Goal: Find specific page/section: Find specific page/section

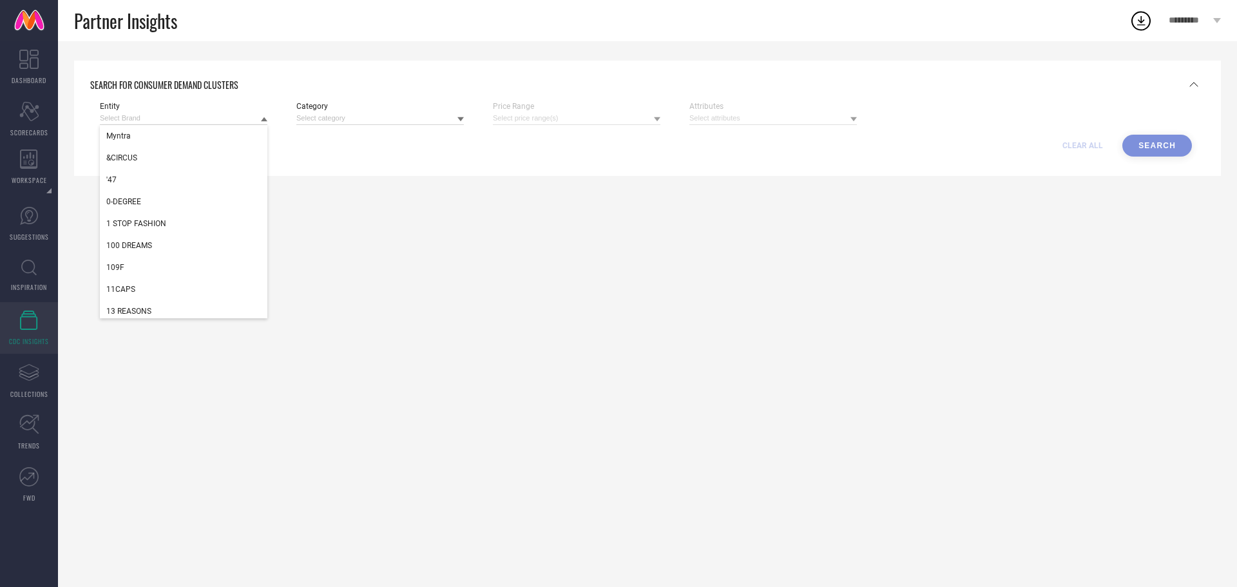
click at [177, 114] on input at bounding box center [183, 118] width 167 height 14
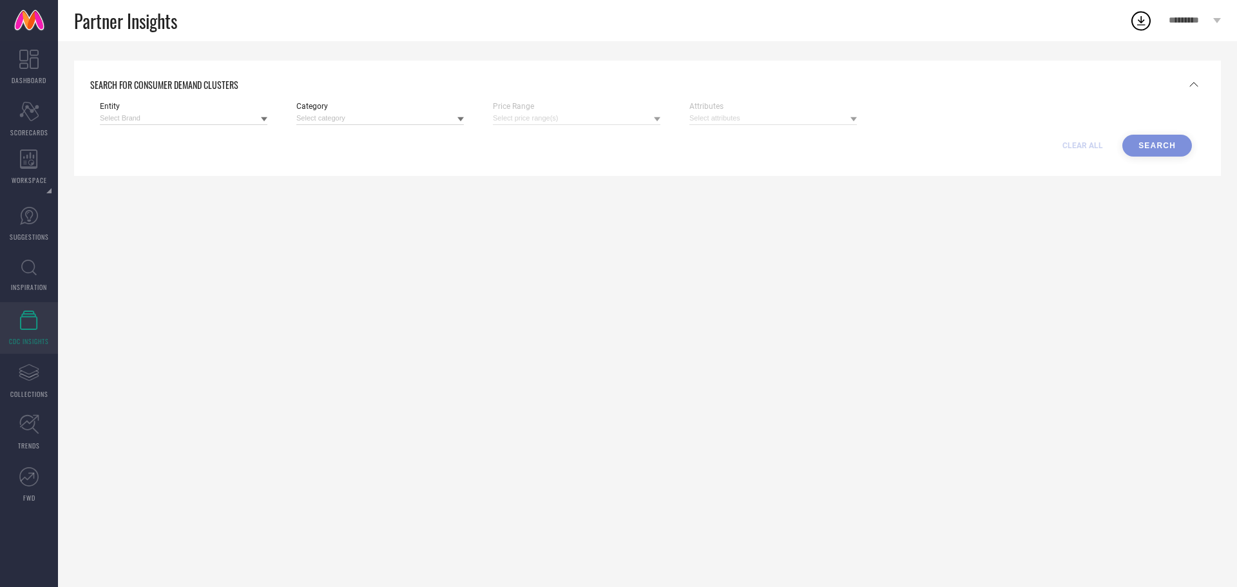
click at [177, 114] on input at bounding box center [183, 118] width 167 height 14
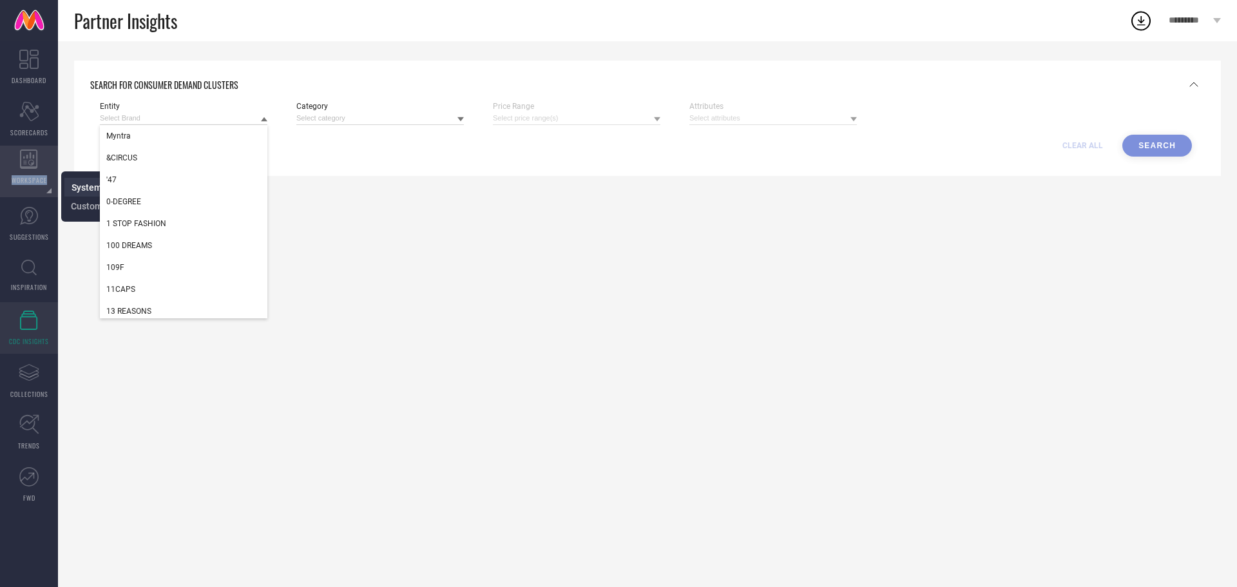
drag, startPoint x: 33, startPoint y: 165, endPoint x: 75, endPoint y: 183, distance: 46.2
click at [58, 183] on li "WORKSPACE System Workspace Custom Workspace" at bounding box center [29, 172] width 58 height 52
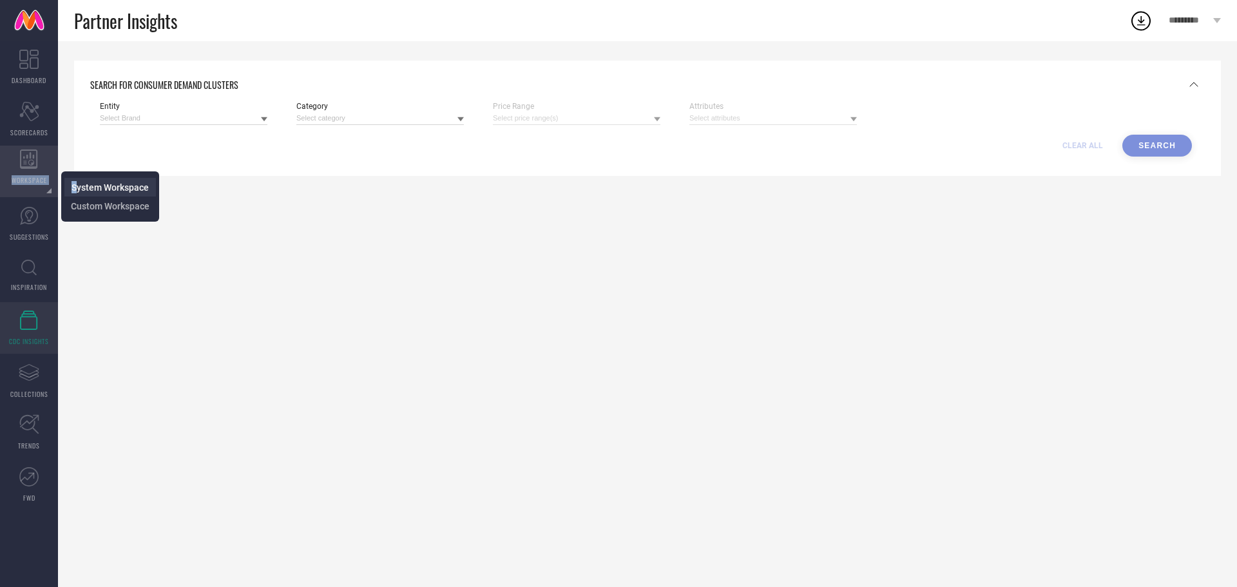
click at [75, 183] on span "System Workspace" at bounding box center [109, 187] width 77 height 10
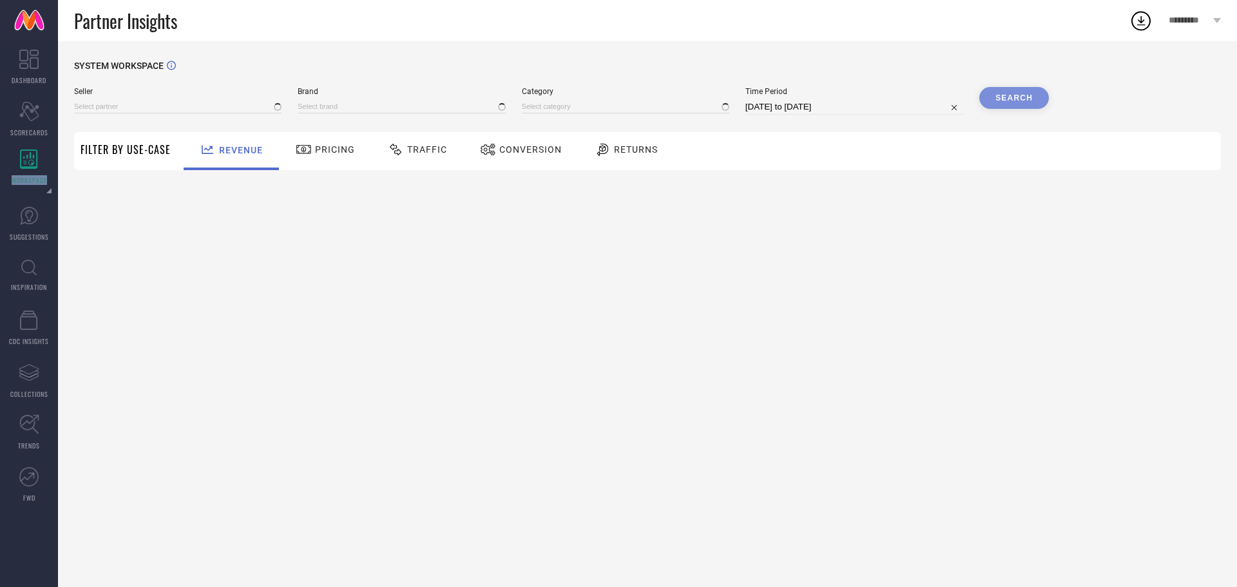
type input "All"
type input "1 STOP FASHION"
type input "All"
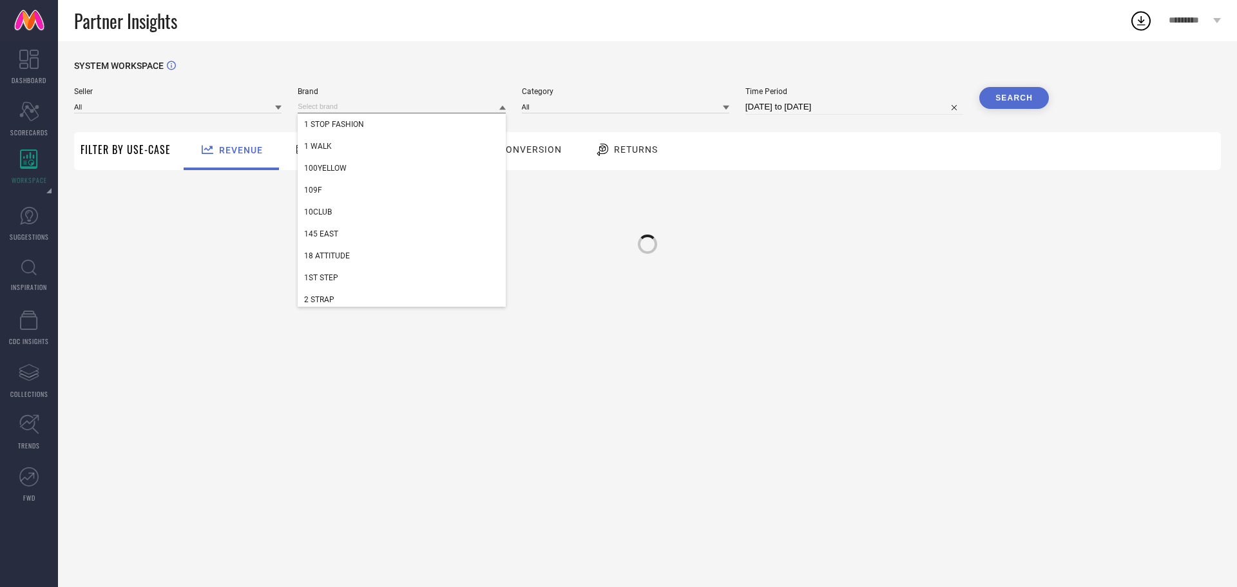
click at [330, 105] on input at bounding box center [401, 107] width 207 height 14
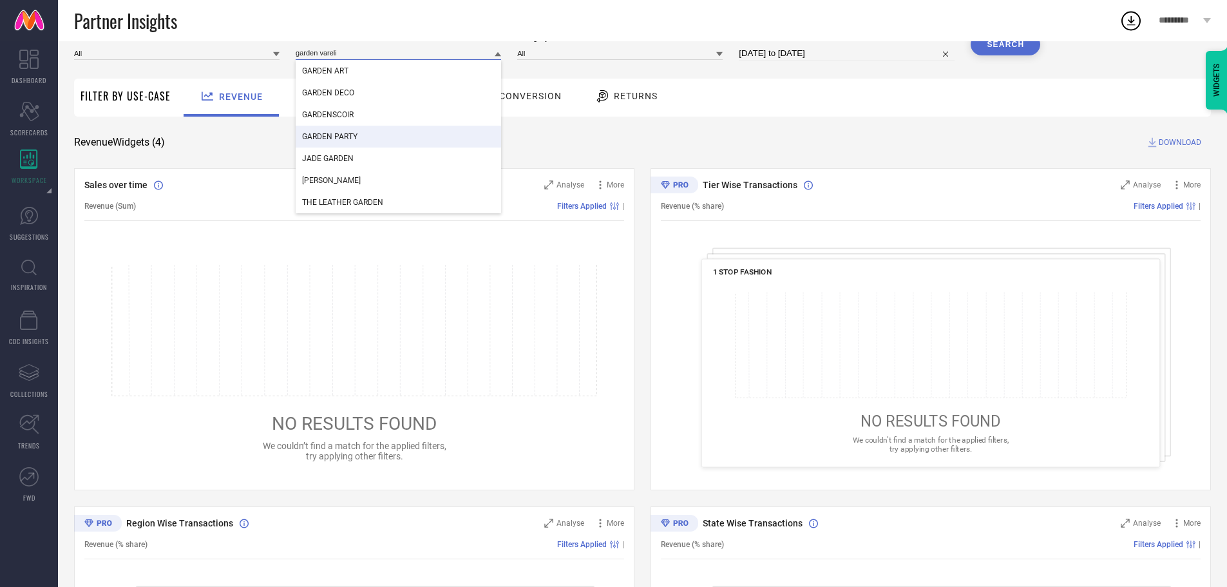
scroll to position [50, 0]
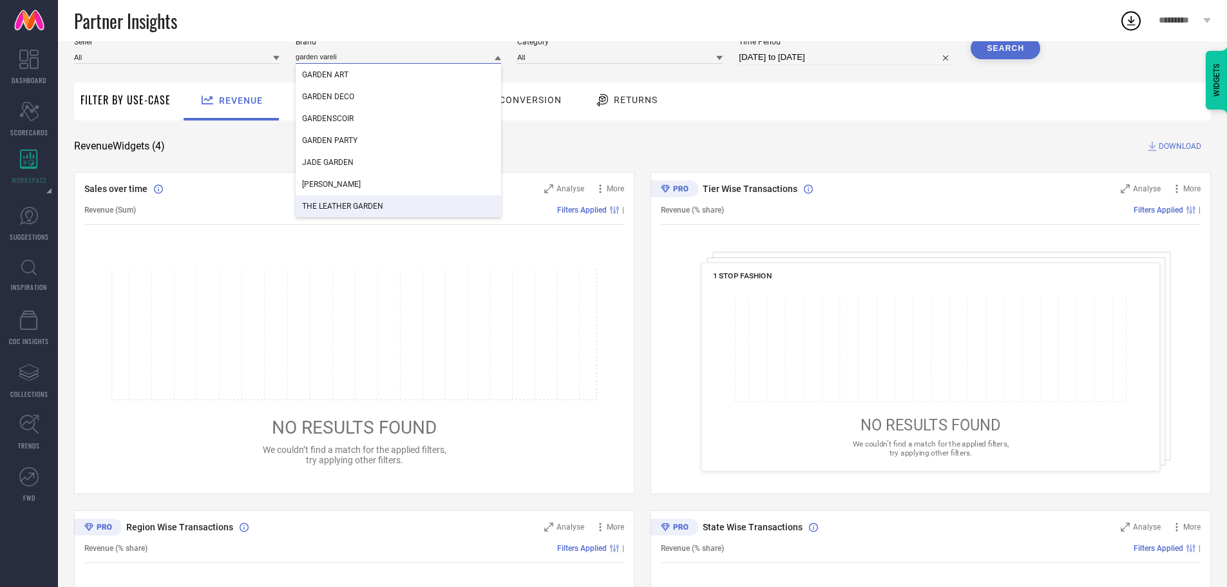
type input "garden vareli"
click at [254, 227] on div "Sales over time Analyse More Revenue (Sum) Filters Applied | NO RESULTS FOUND W…" at bounding box center [354, 333] width 560 height 322
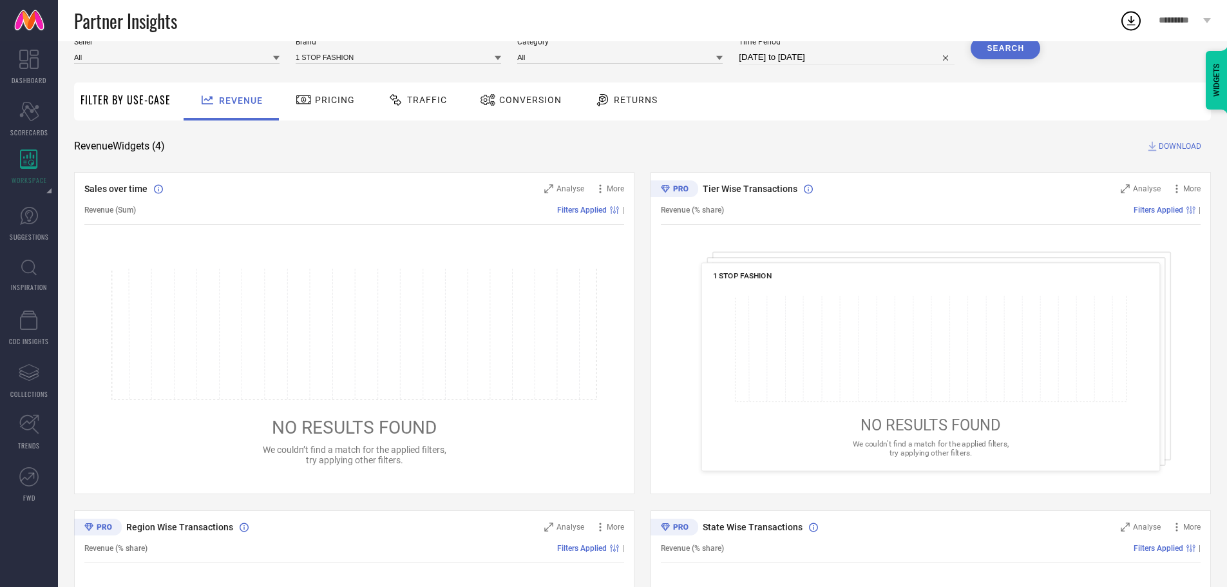
scroll to position [0, 0]
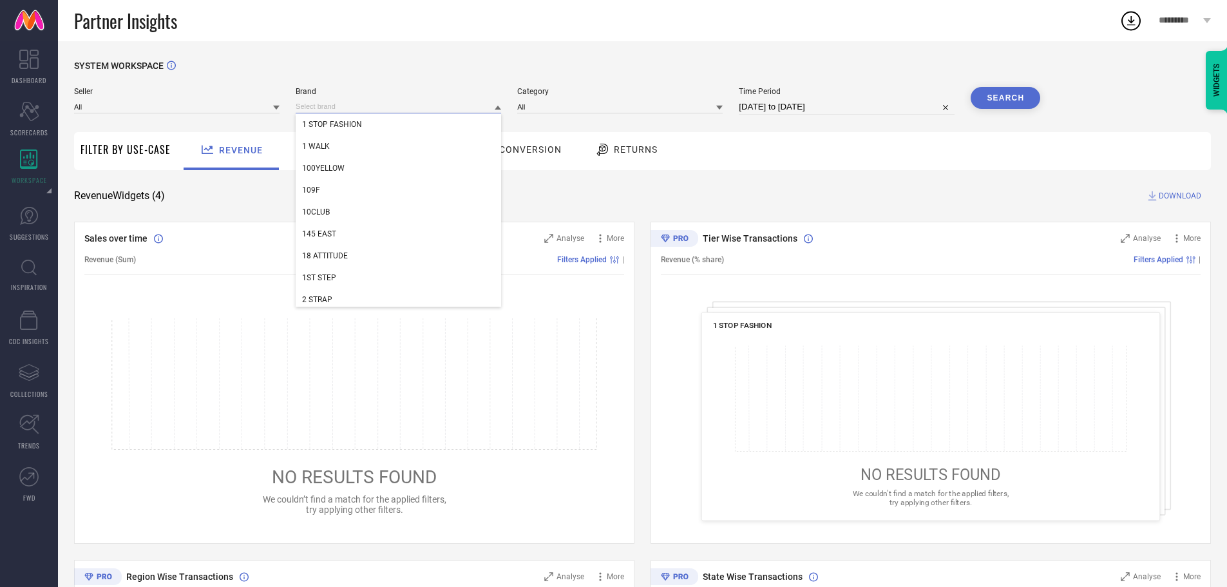
click at [377, 109] on input at bounding box center [398, 107] width 205 height 14
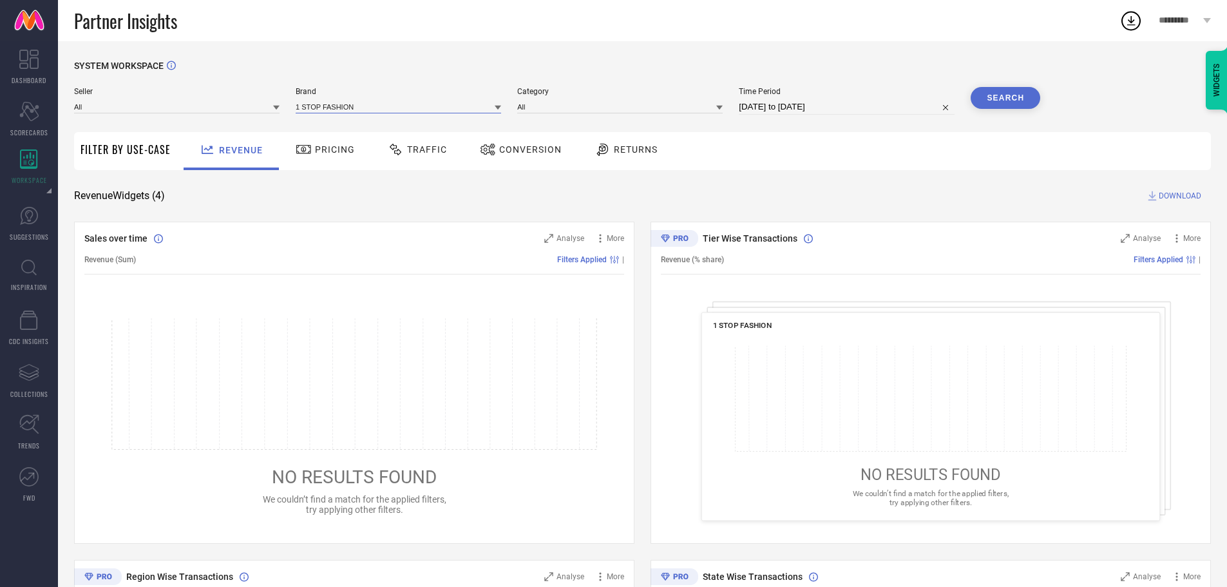
click at [344, 107] on input at bounding box center [398, 107] width 205 height 14
